Goal: Task Accomplishment & Management: Use online tool/utility

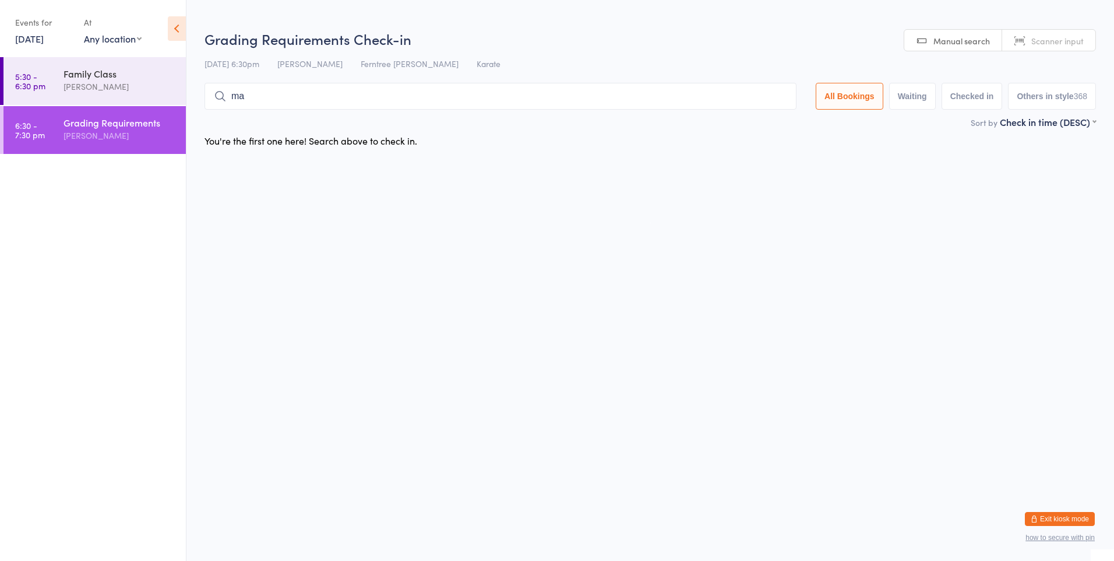
type input "mae"
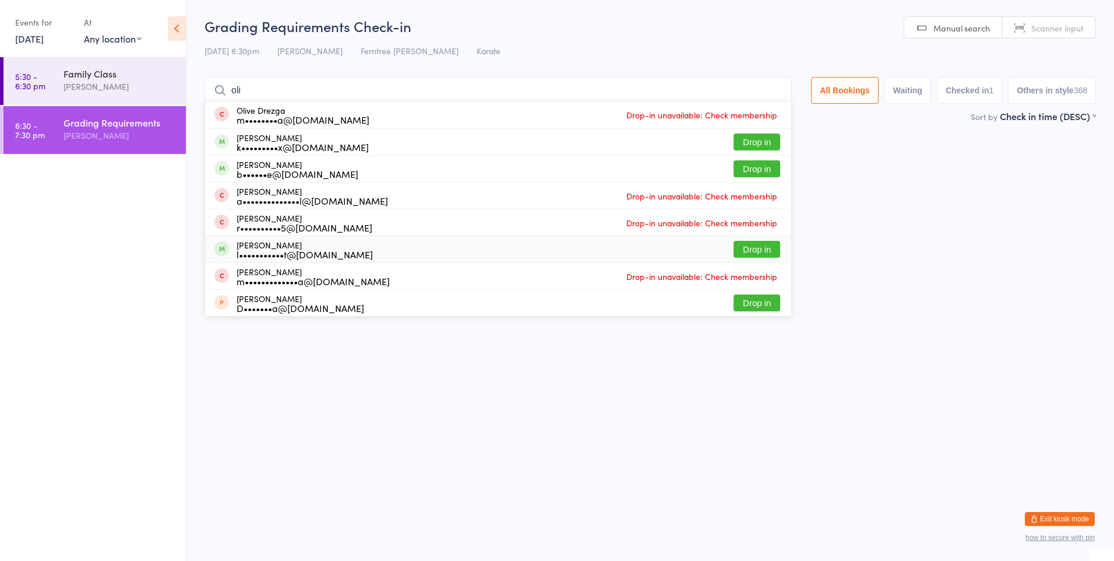
type input "oli"
click at [286, 254] on div "l•••••••••••t@[DOMAIN_NAME]" at bounding box center [305, 253] width 136 height 9
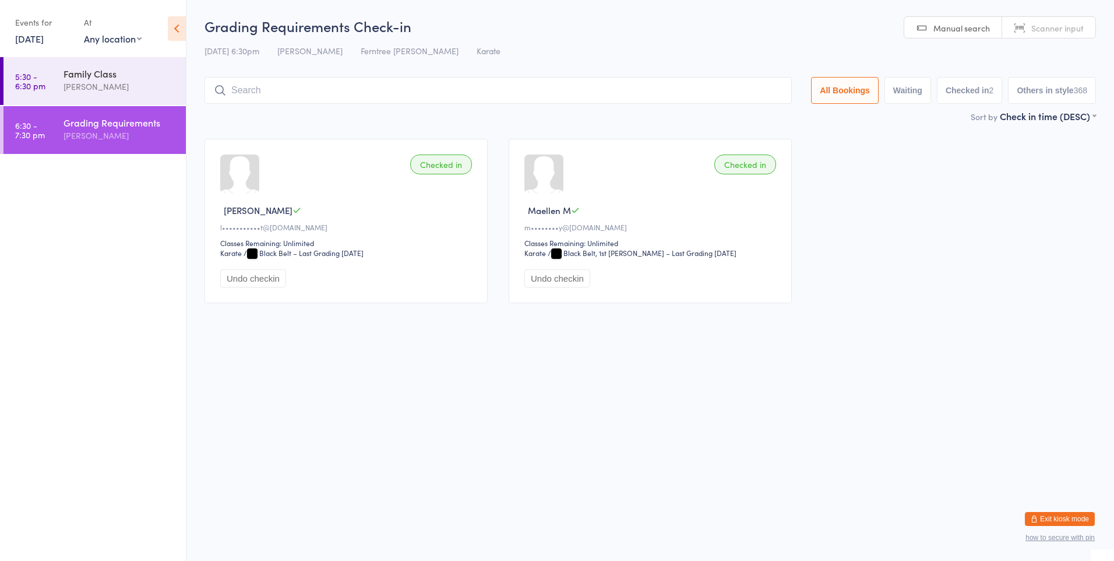
click at [65, 131] on div "[PERSON_NAME]" at bounding box center [120, 135] width 112 height 13
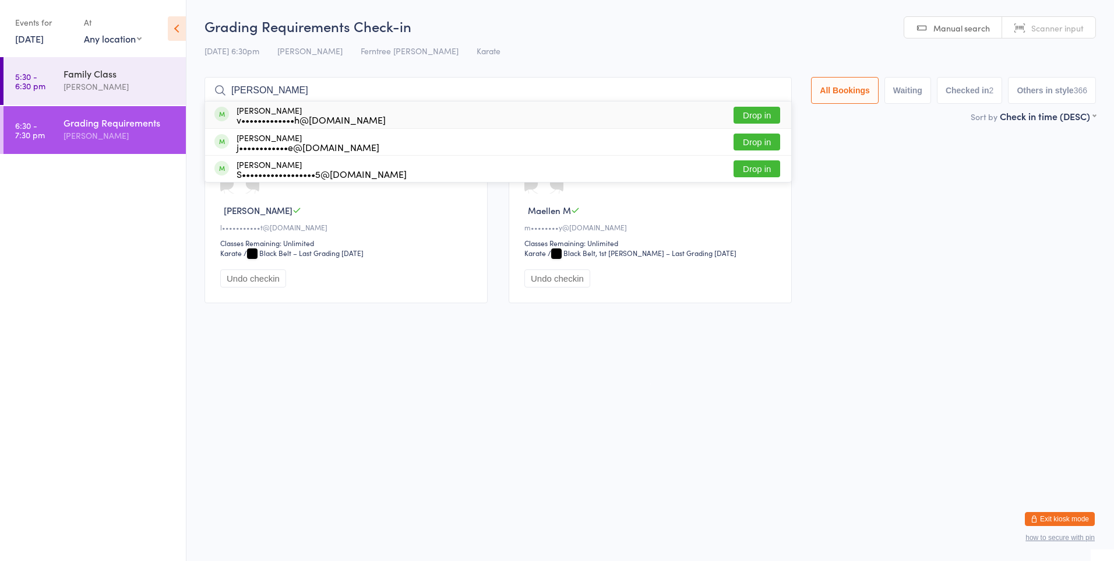
type input "[PERSON_NAME]"
click at [740, 119] on button "Drop in" at bounding box center [757, 115] width 47 height 17
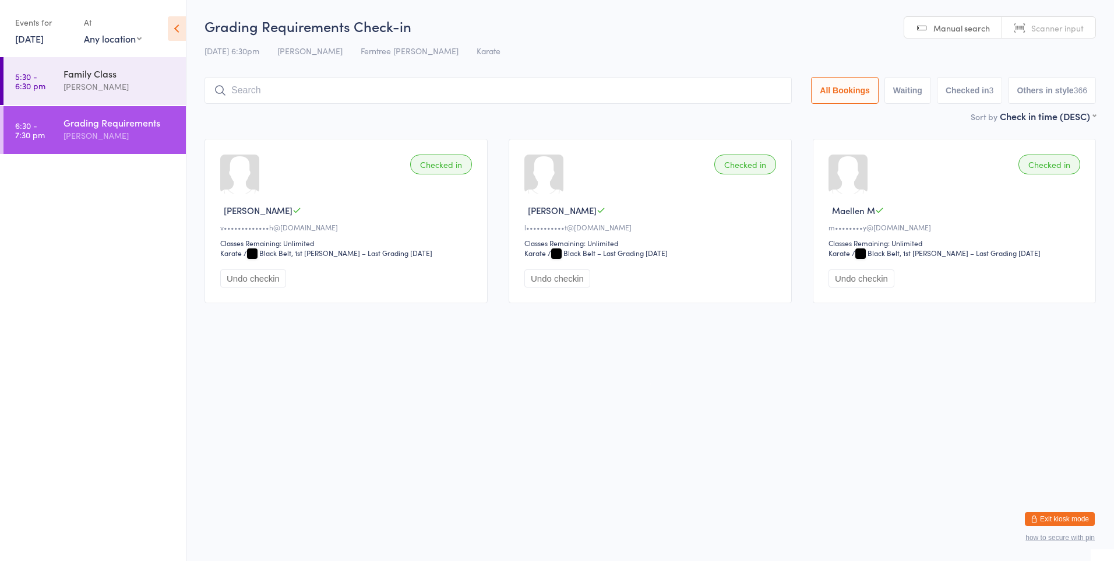
click at [136, 125] on div "Grading Requirements" at bounding box center [120, 122] width 112 height 13
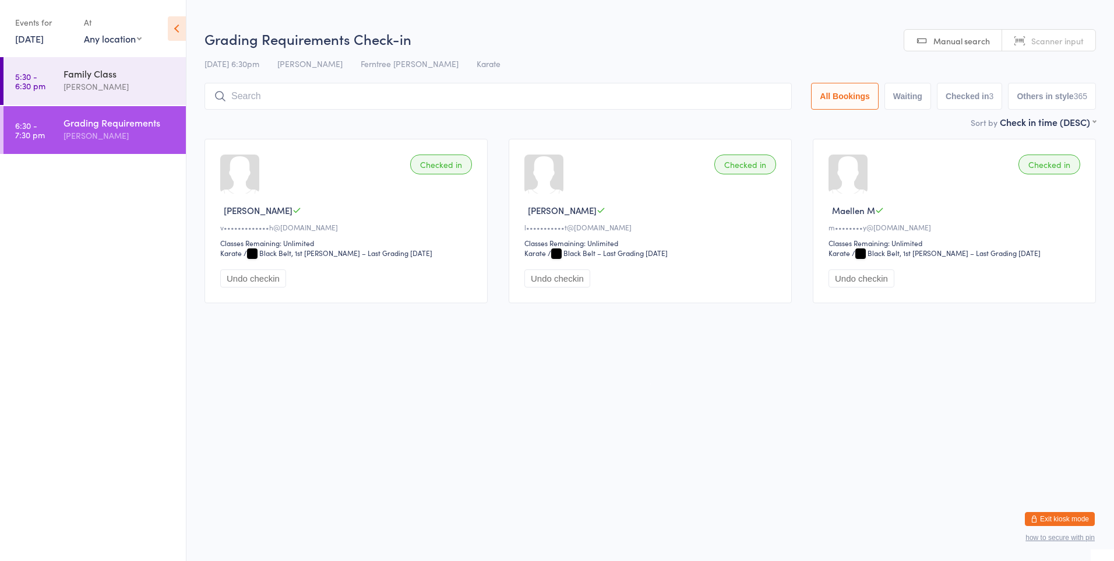
click at [265, 96] on input "search" at bounding box center [498, 96] width 587 height 27
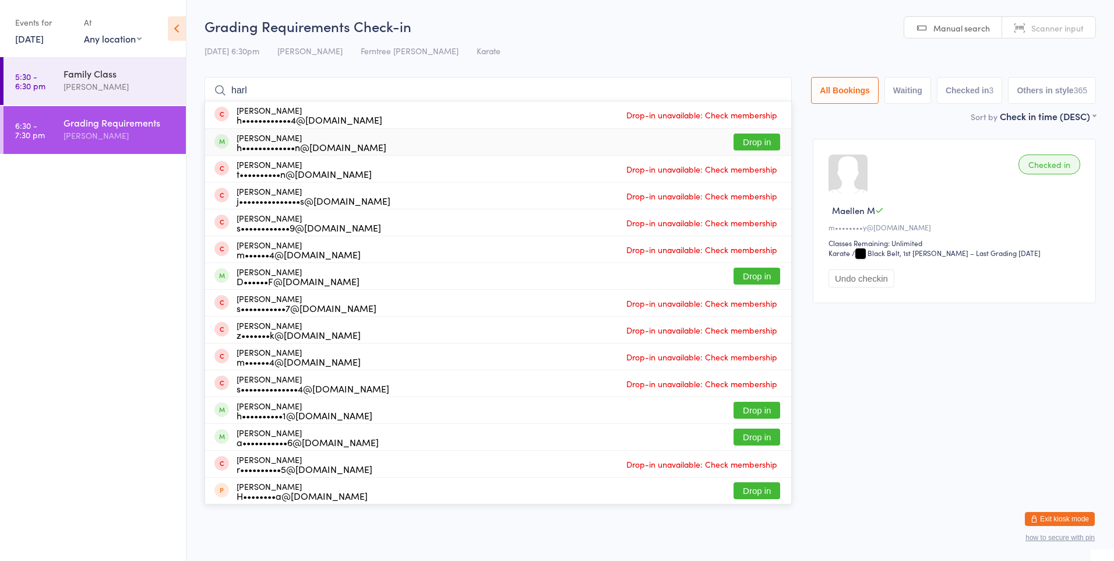
type input "harl"
click at [746, 141] on button "Drop in" at bounding box center [757, 141] width 47 height 17
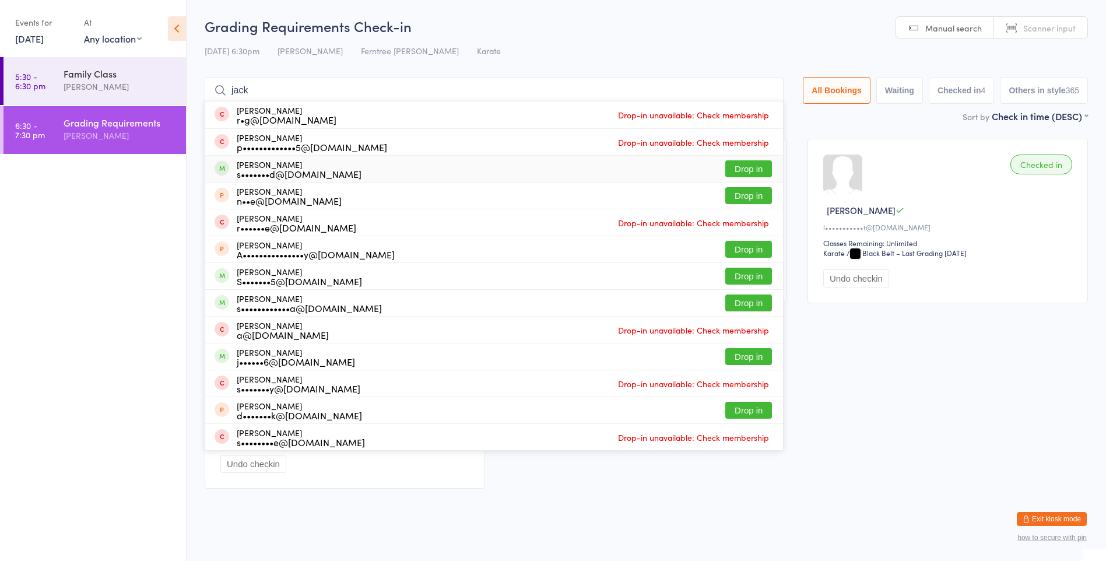
type input "jack"
click at [378, 175] on div "[PERSON_NAME] s•••••••d@[DOMAIN_NAME] Drop in" at bounding box center [494, 169] width 578 height 26
